Goal: Transaction & Acquisition: Purchase product/service

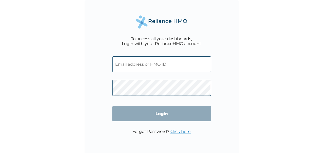
click at [137, 66] on input "text" at bounding box center [161, 64] width 99 height 16
type input "[EMAIL_ADDRESS][DOMAIN_NAME]"
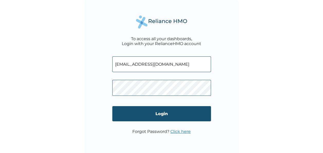
click at [133, 115] on input "Login" at bounding box center [161, 113] width 99 height 15
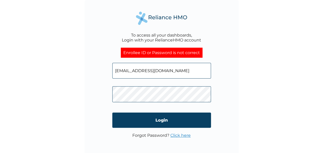
click at [105, 96] on div "To access all your dashboards, Login with your RelianceHMO account Enrollee ID …" at bounding box center [162, 77] width 154 height 154
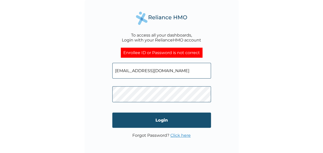
click at [147, 118] on input "Login" at bounding box center [161, 119] width 99 height 15
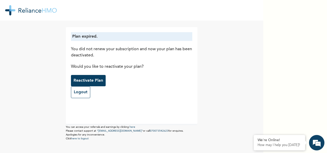
click at [84, 80] on p "Reactivate Plan" at bounding box center [89, 80] width 30 height 6
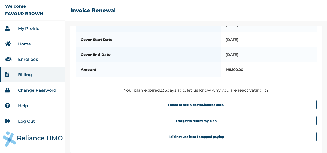
scroll to position [42, 0]
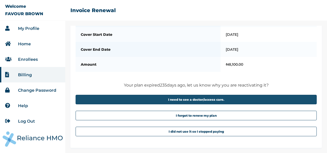
click at [193, 97] on button "I need to see a doctor/access care." at bounding box center [196, 100] width 241 height 10
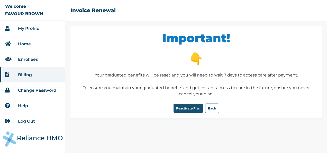
click at [183, 106] on button "Reactivate Plan" at bounding box center [187, 108] width 29 height 9
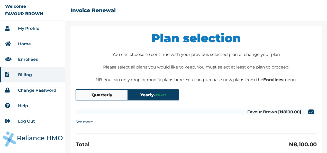
click at [99, 96] on button "Quarterly" at bounding box center [101, 95] width 51 height 10
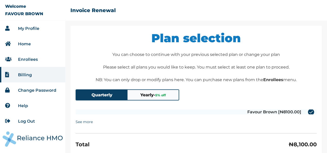
click at [146, 94] on button "Yearly - 5 % off" at bounding box center [152, 95] width 51 height 10
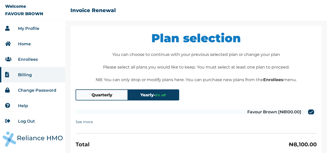
click at [105, 92] on button "Quarterly" at bounding box center [101, 95] width 51 height 10
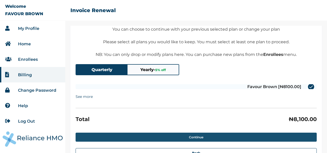
scroll to position [47, 0]
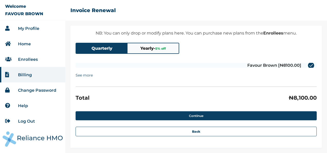
click at [83, 76] on summary "See more" at bounding box center [84, 75] width 17 height 10
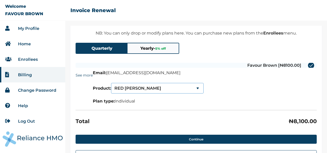
click at [198, 88] on select "RED BERYL SERENITY SERENITY LITE" at bounding box center [157, 88] width 93 height 11
click at [112, 83] on select "RED BERYL SERENITY SERENITY LITE" at bounding box center [157, 88] width 93 height 11
click at [200, 88] on select "SERENITY SERENITY SERENITY LITE" at bounding box center [157, 88] width 93 height 11
click at [112, 83] on select "SERENITY SERENITY SERENITY LITE" at bounding box center [157, 88] width 93 height 11
click at [198, 89] on select "SERENITY LITE SERENITY SERENITY LITE" at bounding box center [157, 88] width 93 height 11
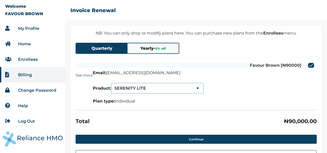
select select "0"
click at [112, 83] on select "SERENITY LITE SERENITY SERENITY LITE" at bounding box center [157, 88] width 93 height 11
click at [198, 87] on select "SERENITY SERENITY SERENITY LITE" at bounding box center [157, 88] width 93 height 11
click at [112, 83] on select "SERENITY SERENITY SERENITY LITE" at bounding box center [157, 88] width 93 height 11
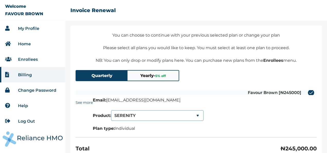
scroll to position [70, 0]
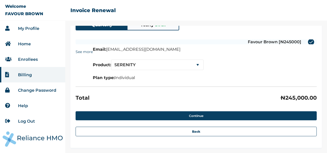
click at [155, 75] on p "Plan type: Individual" at bounding box center [148, 77] width 111 height 5
click at [150, 78] on p "Plan type: Individual" at bounding box center [148, 77] width 111 height 5
click at [198, 65] on select "SERENITY SERENITY SERENITY LITE" at bounding box center [157, 64] width 93 height 11
click at [186, 69] on select "SERENITY SERENITY SERENITY LITE" at bounding box center [157, 64] width 93 height 11
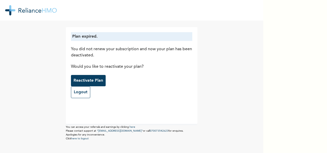
click at [90, 80] on p "Reactivate Plan" at bounding box center [89, 80] width 30 height 6
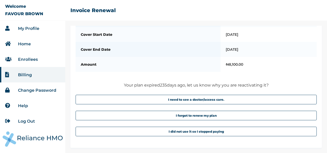
scroll to position [42, 0]
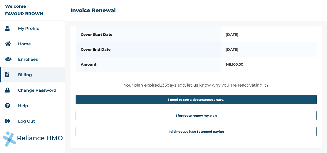
click at [173, 99] on button "I need to see a doctor/access care." at bounding box center [196, 100] width 241 height 10
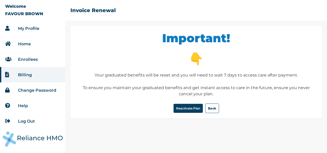
scroll to position [0, 0]
click at [184, 108] on button "Reactivate Plan" at bounding box center [187, 108] width 29 height 9
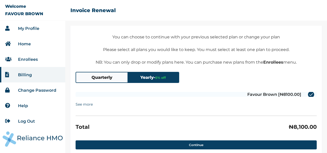
scroll to position [47, 0]
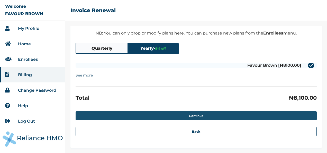
click at [122, 114] on button "Continue" at bounding box center [196, 115] width 241 height 9
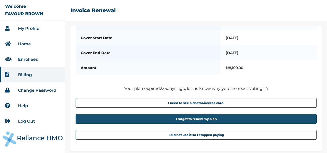
scroll to position [69, 0]
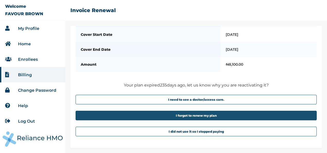
click at [143, 115] on button "I forgot to renew my plan" at bounding box center [196, 116] width 241 height 10
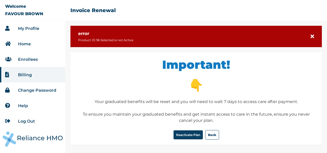
scroll to position [0, 0]
click at [186, 132] on button "Reactivate Plan" at bounding box center [187, 134] width 29 height 9
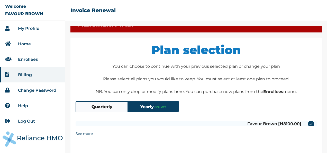
scroll to position [51, 0]
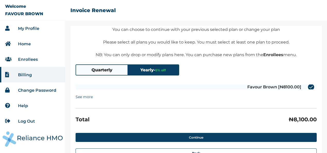
click at [100, 71] on button "Quarterly" at bounding box center [101, 70] width 51 height 10
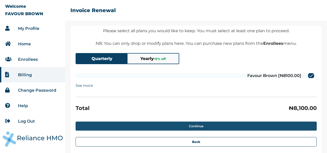
scroll to position [73, 0]
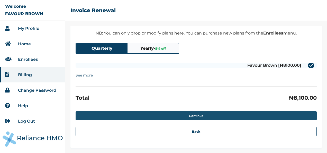
click at [181, 112] on button "Continue" at bounding box center [196, 115] width 241 height 9
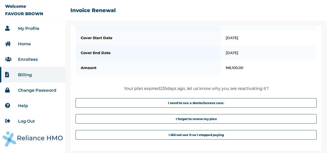
scroll to position [69, 0]
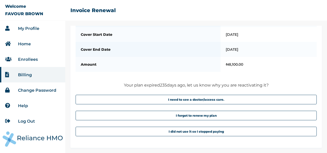
click at [24, 58] on link "Enrollees" at bounding box center [28, 59] width 20 height 5
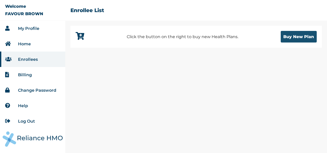
click at [297, 35] on button "Buy New Plan" at bounding box center [299, 37] width 36 height 12
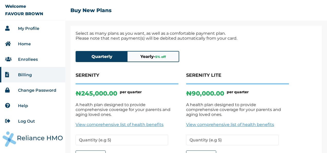
click at [149, 57] on button "Yearly - 5 % off" at bounding box center [152, 56] width 51 height 10
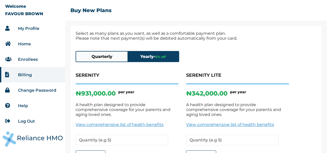
click at [99, 56] on button "Quarterly" at bounding box center [101, 56] width 51 height 10
